Goal: Task Accomplishment & Management: Use online tool/utility

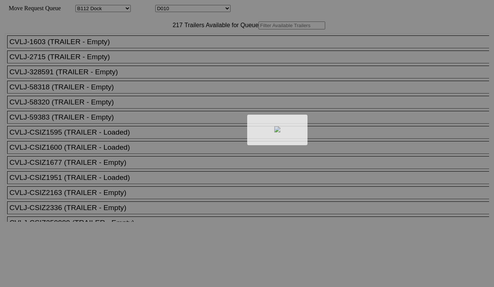
select select "121"
select select "3256"
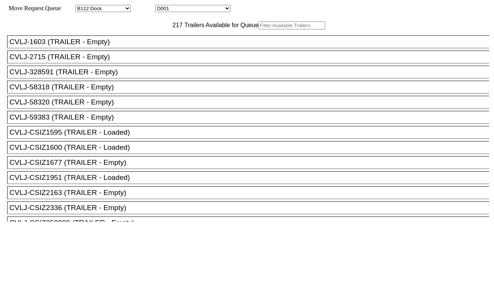
click at [259, 29] on input "text" at bounding box center [292, 25] width 67 height 8
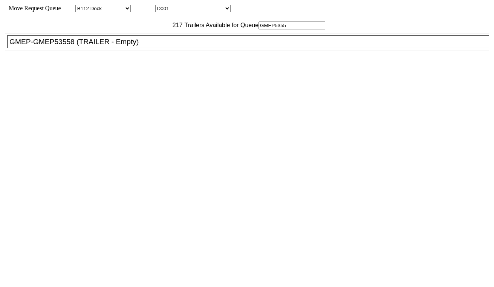
type input "GMEP5355"
click at [113, 46] on div "GMEP-GMEP53558 (TRAILER - Empty)" at bounding box center [251, 42] width 484 height 8
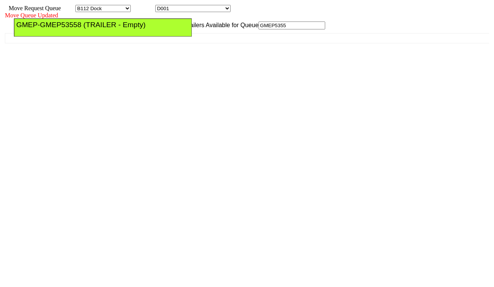
drag, startPoint x: 300, startPoint y: 86, endPoint x: 300, endPoint y: 54, distance: 31.7
